Goal: Submit feedback/report problem

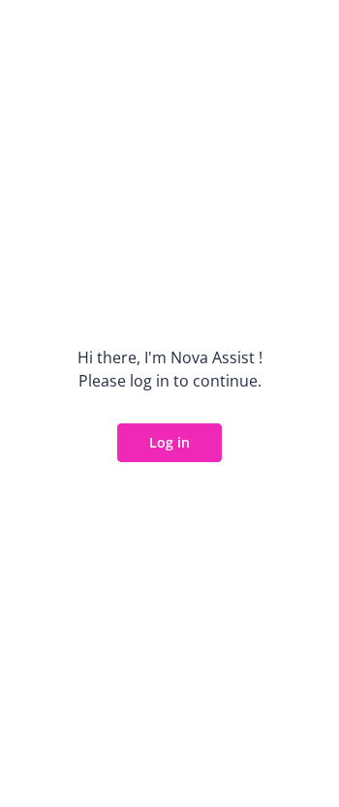
click at [147, 455] on button "Log in" at bounding box center [169, 443] width 105 height 39
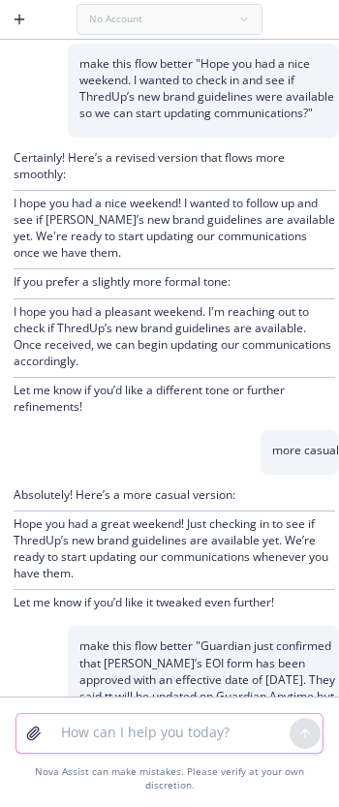
click at [177, 753] on textarea at bounding box center [169, 733] width 240 height 39
paste textarea "I press the log in button in outlook, get redirected to chrome, press the log i…"
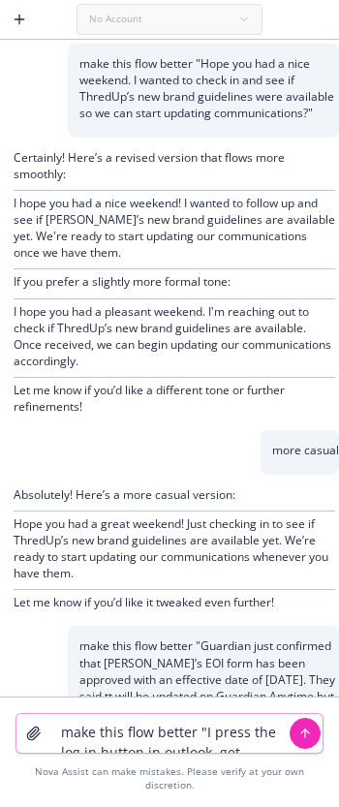
scroll to position [16, 0]
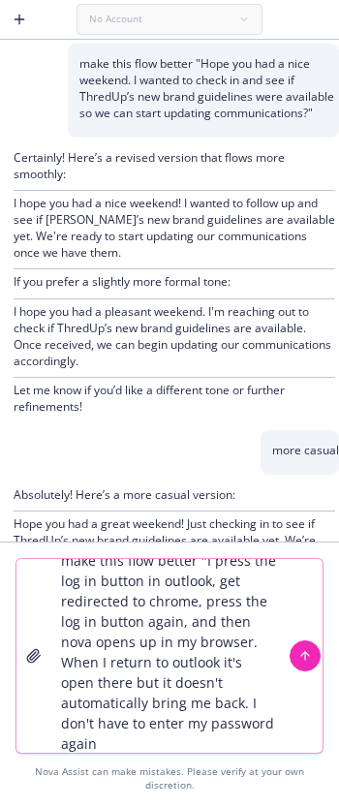
type textarea "make this flow better "I press the log in button in outlook, get redirected to …"
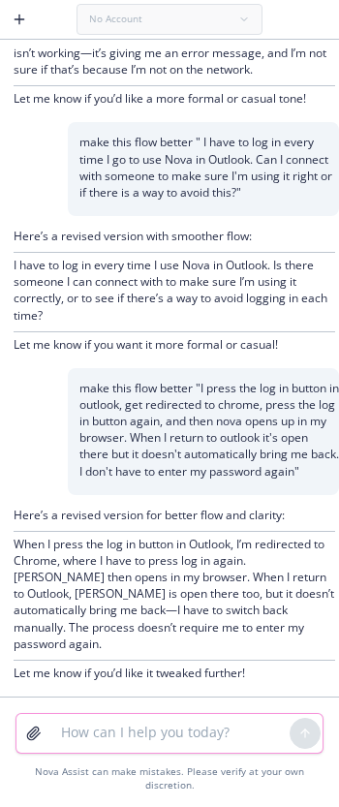
scroll to position [2648, 0]
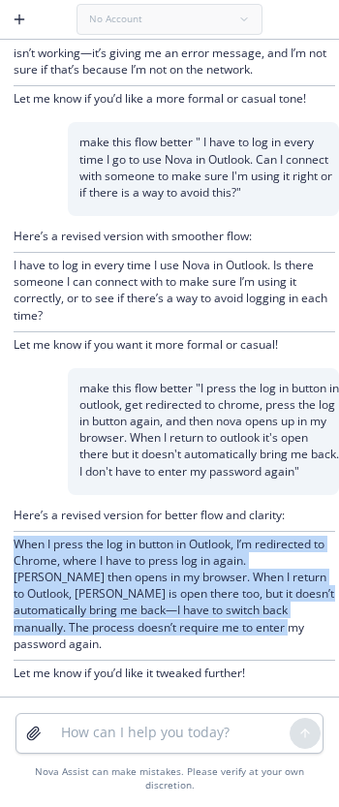
drag, startPoint x: 16, startPoint y: 576, endPoint x: 283, endPoint y: 660, distance: 280.5
click at [283, 652] on p "When I press the log in button in Outlook, I’m redirected to Chrome, where I ha…" at bounding box center [175, 594] width 322 height 116
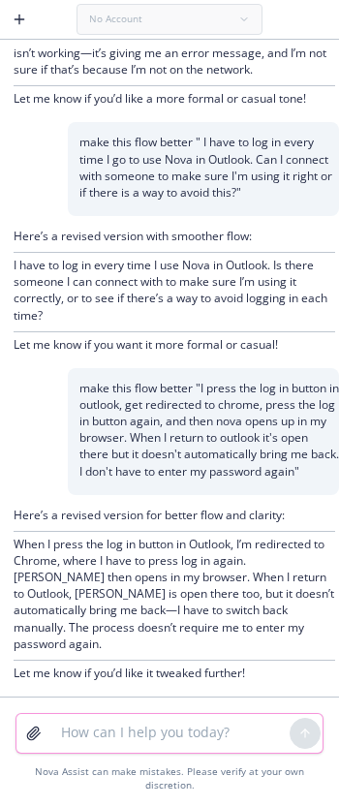
click at [210, 753] on textarea at bounding box center [169, 733] width 240 height 39
type textarea "mnore casual"
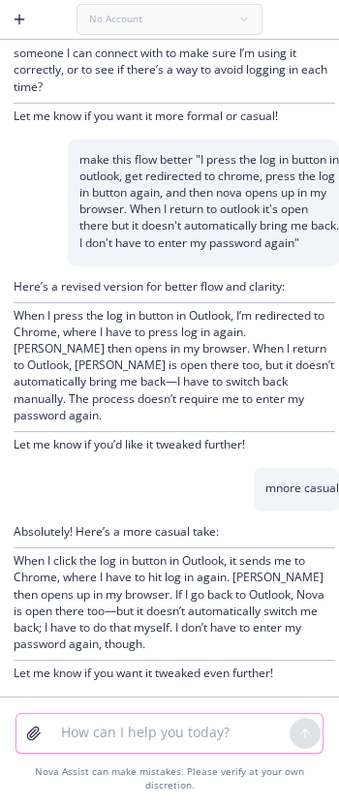
scroll to position [2877, 0]
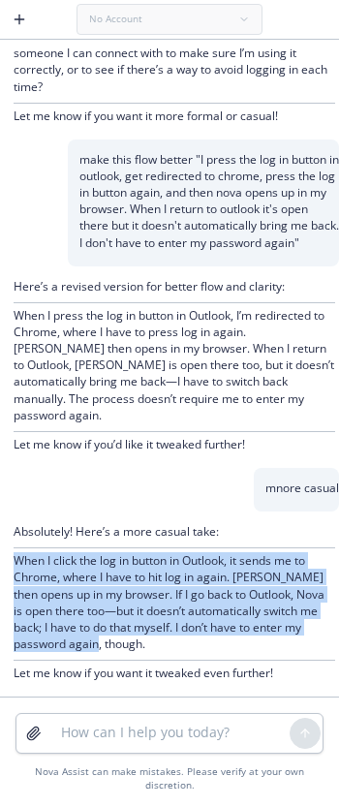
drag, startPoint x: 14, startPoint y: 571, endPoint x: 194, endPoint y: 662, distance: 202.0
click at [194, 652] on p "When I click the log in button in Outlook, it sends me to Chrome, where I have …" at bounding box center [175, 602] width 322 height 100
copy p "When I click the log in button in Outlook, it sends me to Chrome, where I have …"
